Goal: Information Seeking & Learning: Learn about a topic

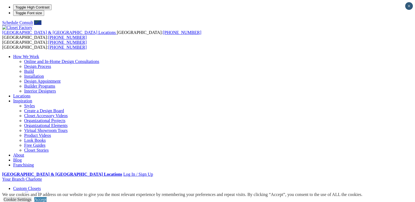
click at [46, 138] on link "Look Books" at bounding box center [35, 140] width 22 height 5
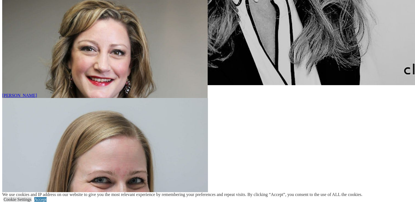
scroll to position [2030, 0]
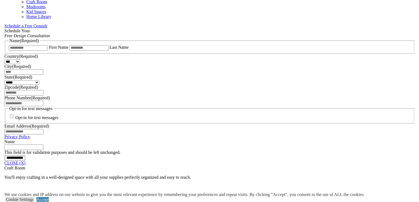
scroll to position [412, 0]
